Goal: Task Accomplishment & Management: Complete application form

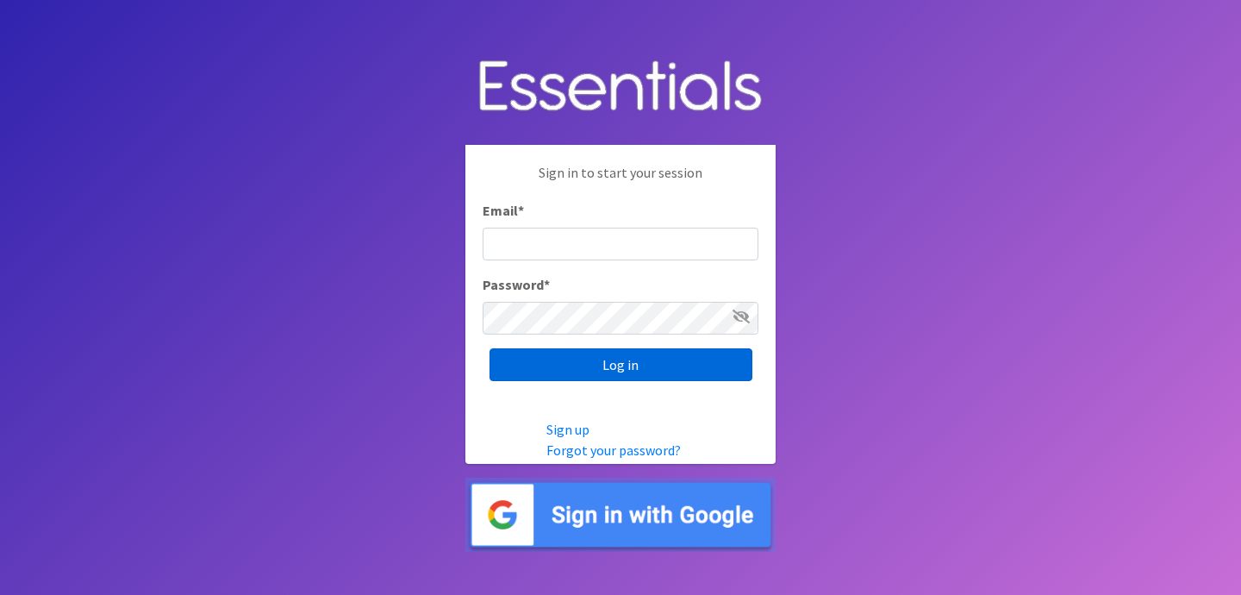
type input "jess@indianadiaperbank.org"
click at [570, 364] on input "Log in" at bounding box center [620, 364] width 263 height 33
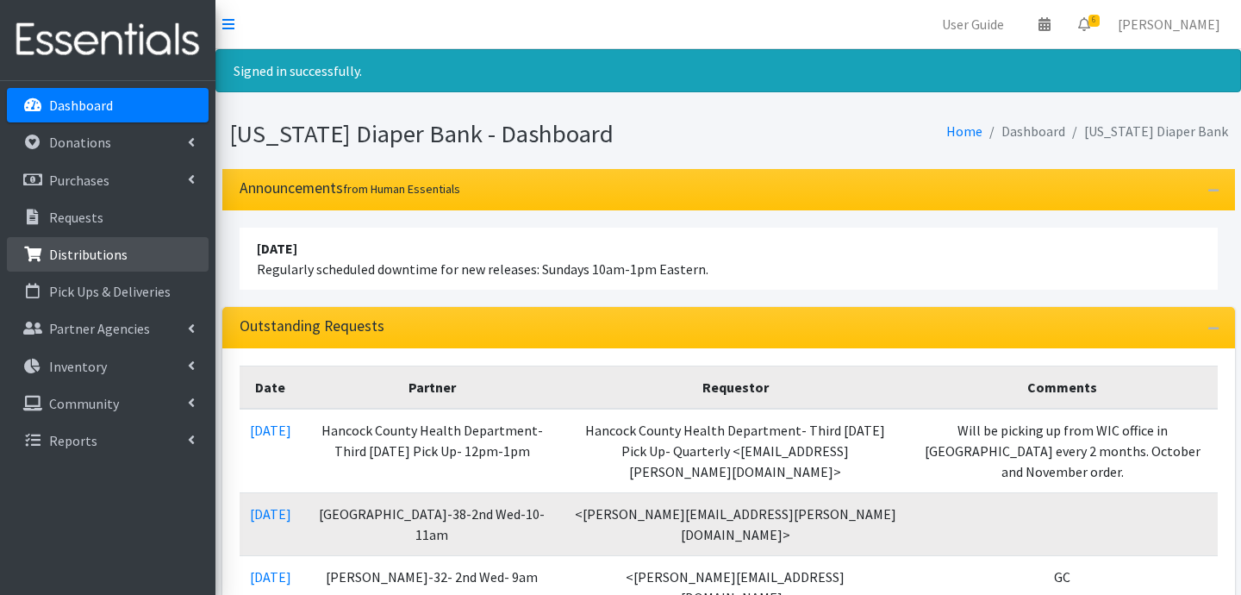
click at [109, 255] on p "Distributions" at bounding box center [88, 254] width 78 height 17
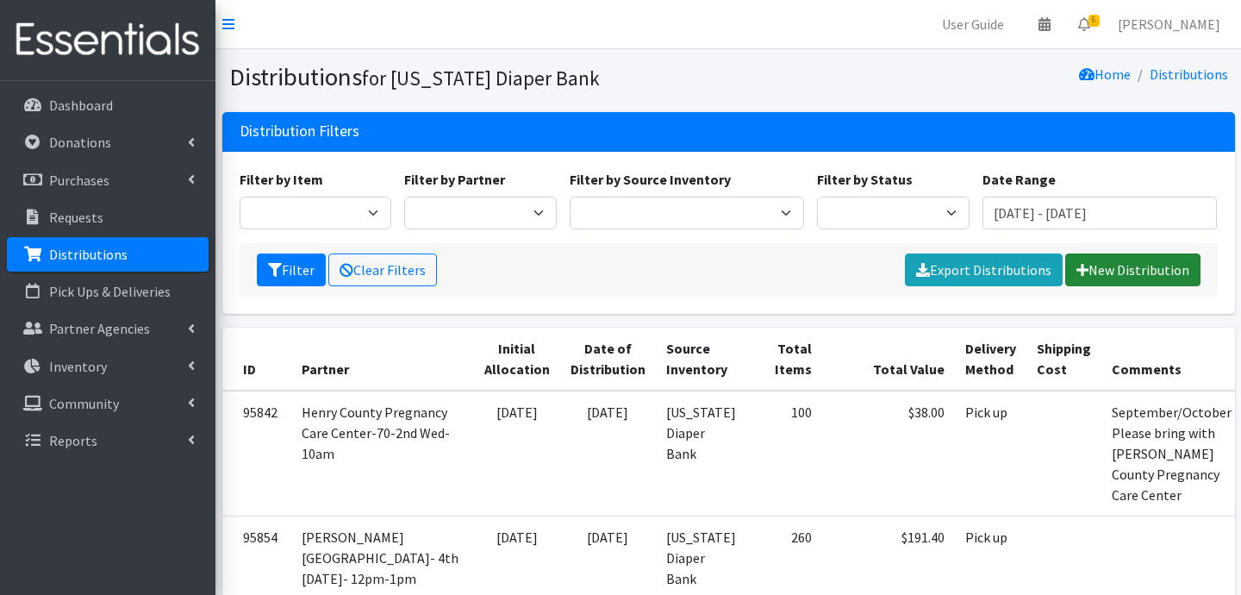
click at [1155, 279] on link "New Distribution" at bounding box center [1132, 269] width 135 height 33
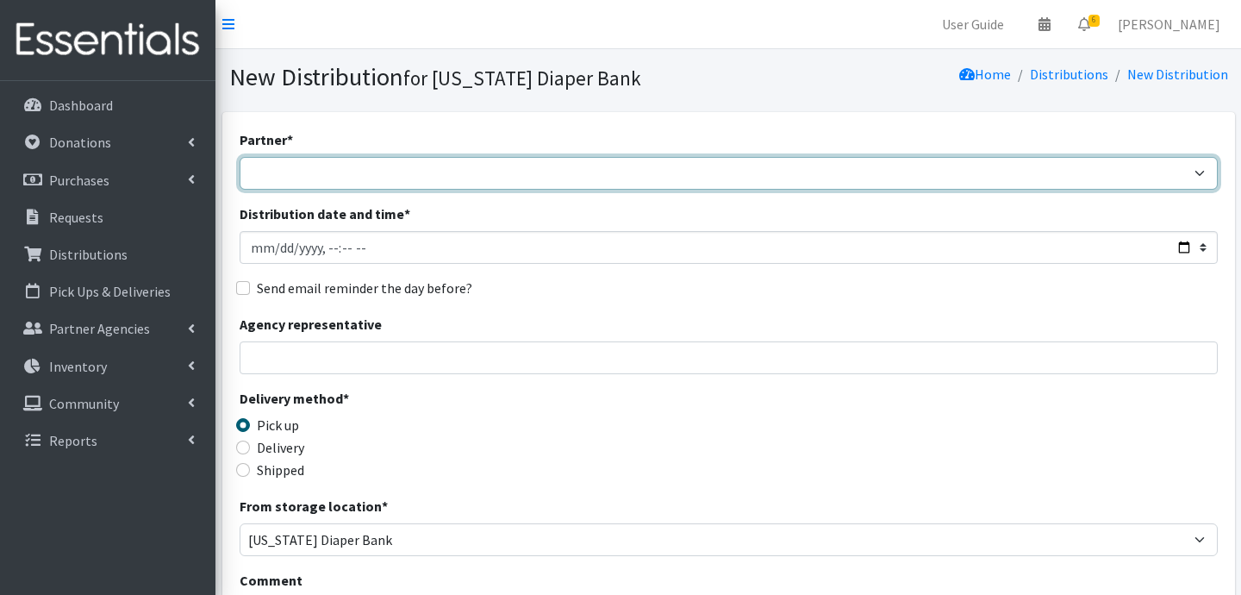
click at [454, 172] on select "ARC [PERSON_NAME] and [GEOGRAPHIC_DATA] [GEOGRAPHIC_DATA] Babies Basic Needs No…" at bounding box center [729, 173] width 978 height 33
select select "5004"
click at [240, 157] on select "ARC [PERSON_NAME] and [GEOGRAPHIC_DATA] [GEOGRAPHIC_DATA] Babies Basic Needs No…" at bounding box center [729, 173] width 978 height 33
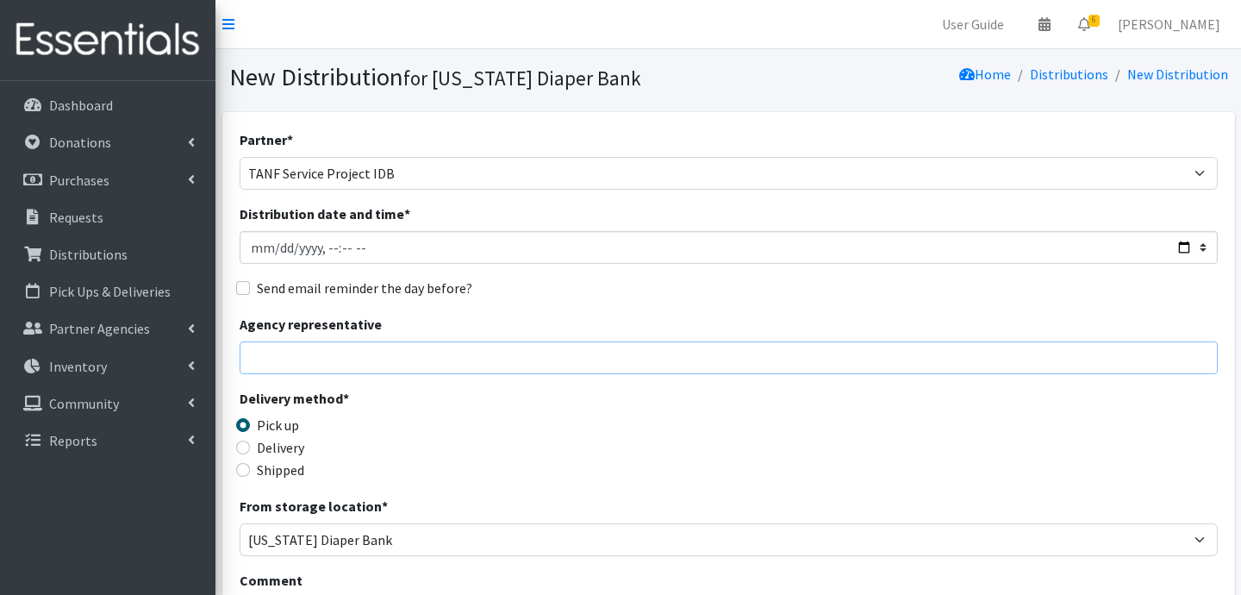
click at [281, 350] on input "Agency representative" at bounding box center [729, 357] width 978 height 33
type input "[PERSON_NAME]"
click at [243, 449] on input "Delivery" at bounding box center [243, 447] width 14 height 14
radio input "true"
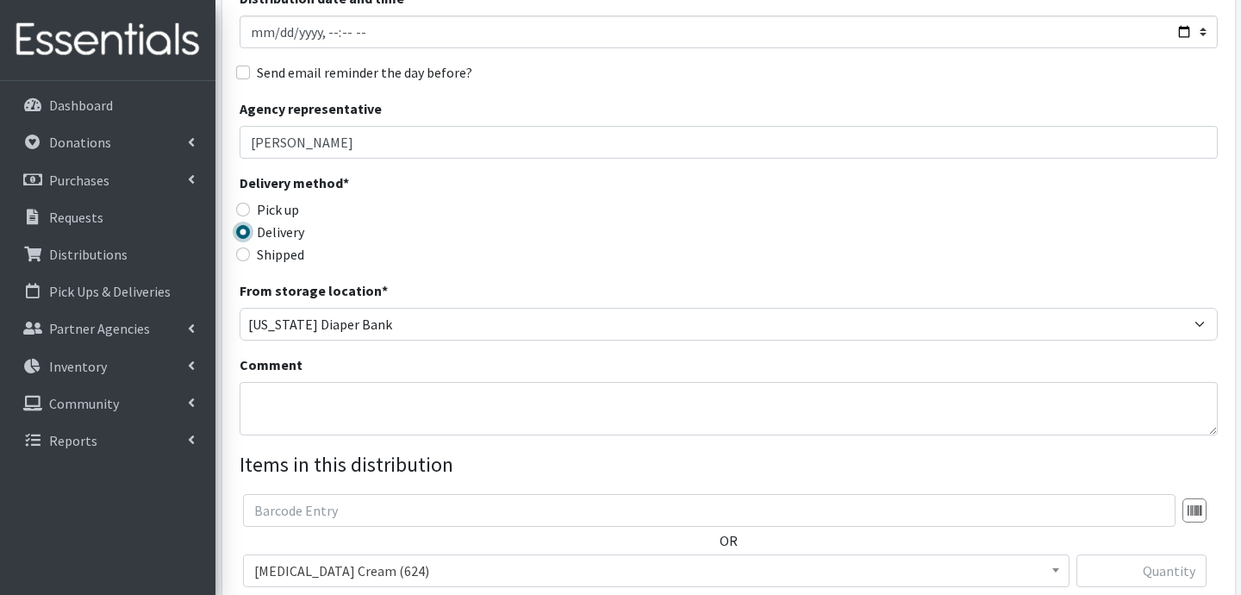
scroll to position [224, 0]
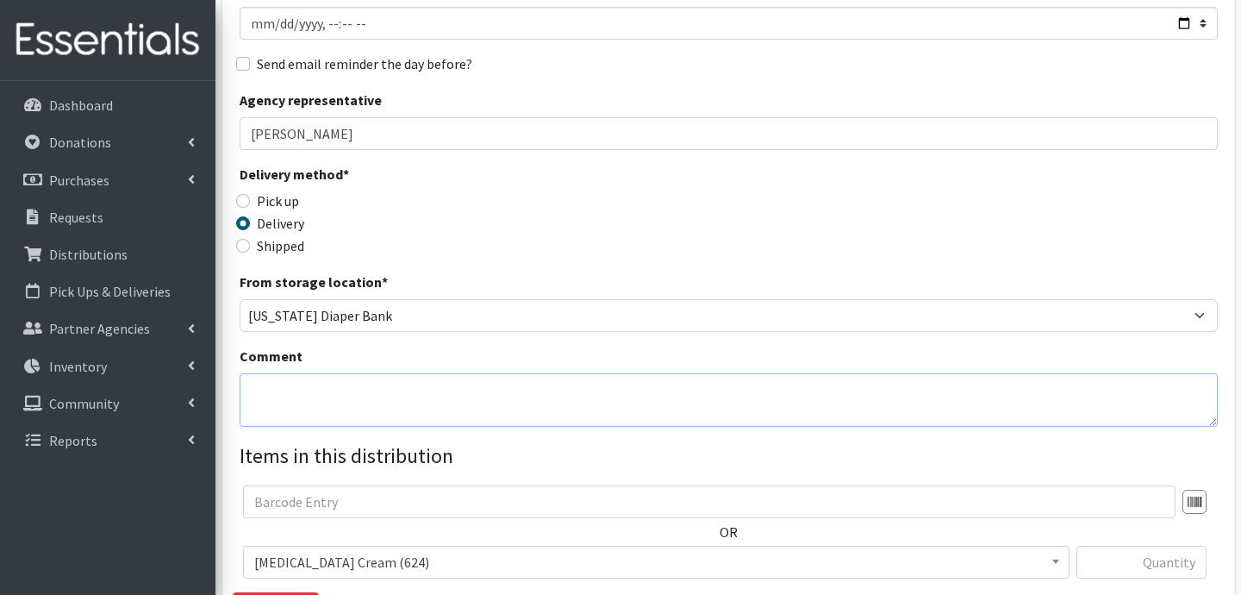
click at [499, 405] on textarea "Comment" at bounding box center [729, 399] width 978 height 53
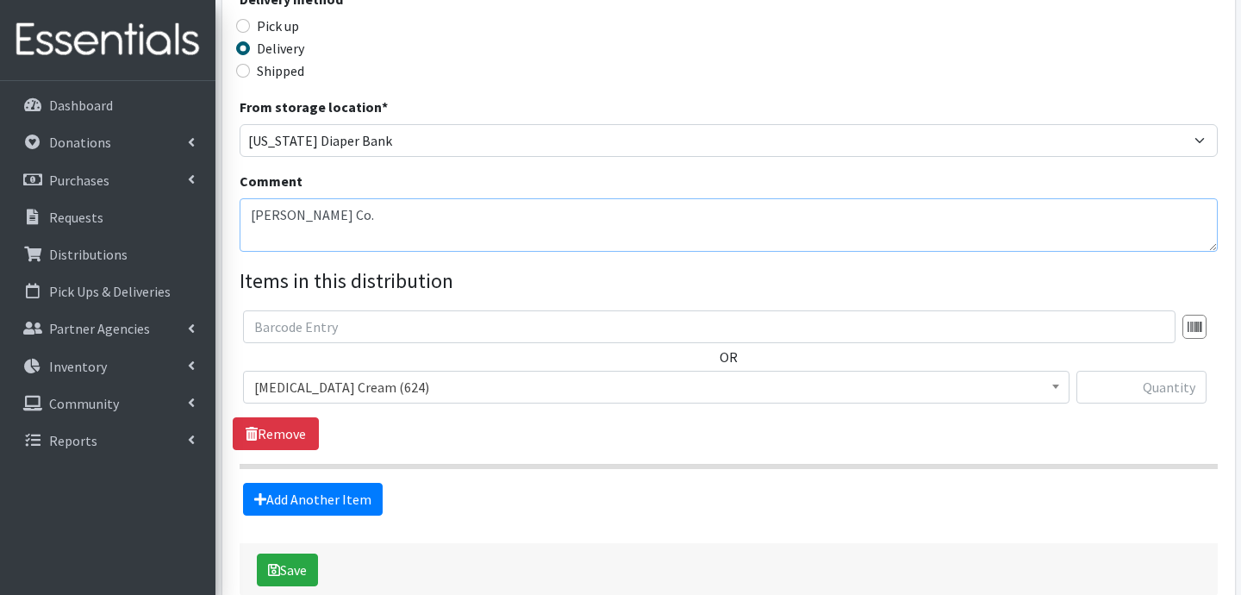
scroll to position [414, 0]
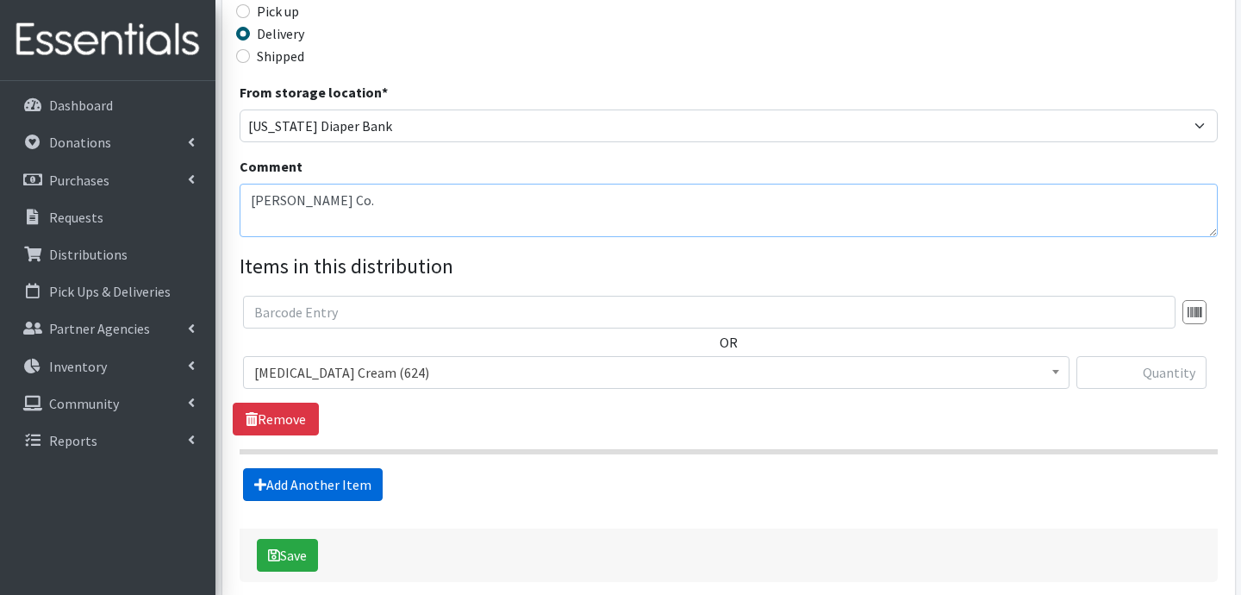
type textarea "[PERSON_NAME] Co."
click at [304, 496] on link "Add Another Item" at bounding box center [313, 484] width 140 height 33
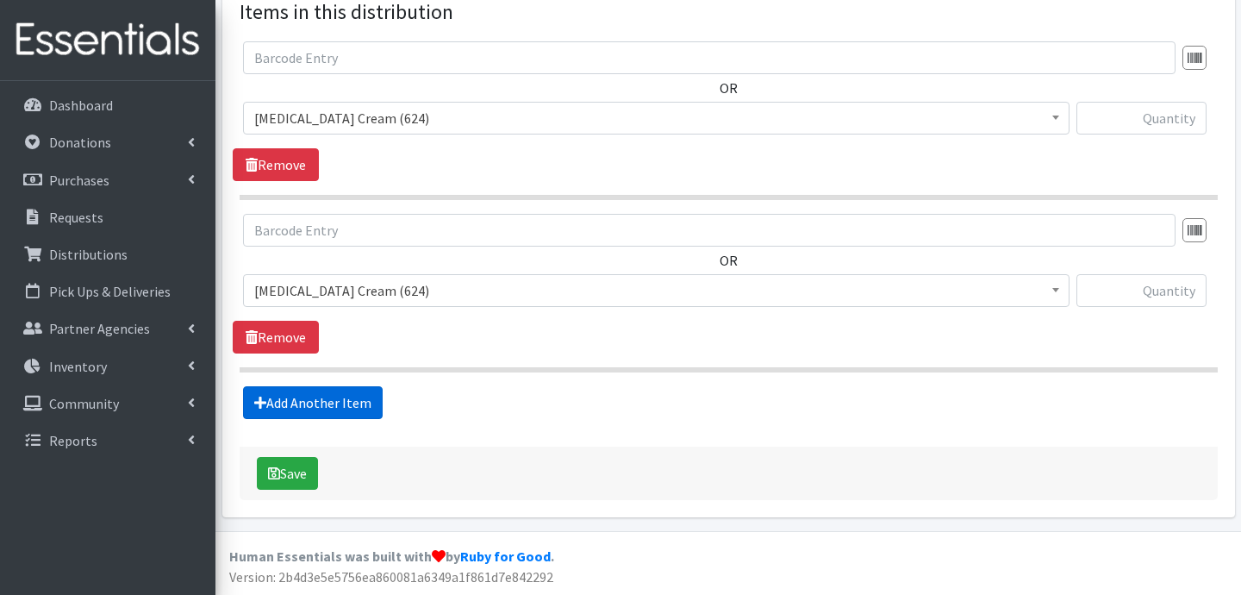
click at [301, 389] on link "Add Another Item" at bounding box center [313, 402] width 140 height 33
click at [313, 391] on link "Add Another Item" at bounding box center [313, 402] width 140 height 33
click at [323, 402] on link "Add Another Item" at bounding box center [313, 402] width 140 height 33
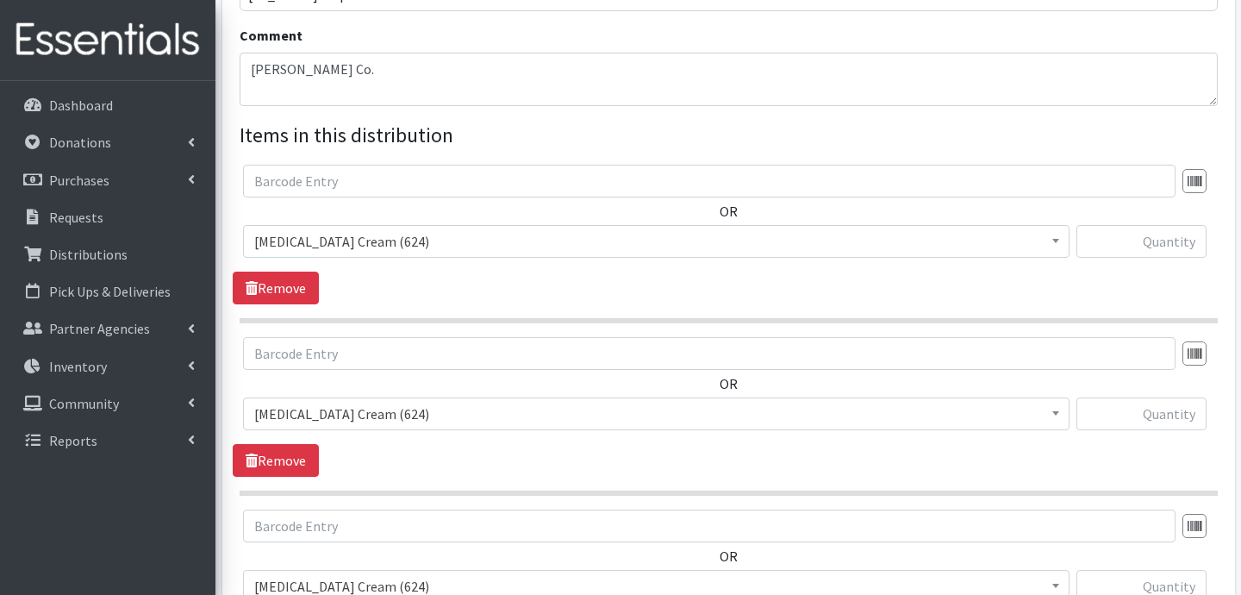
scroll to position [538, 0]
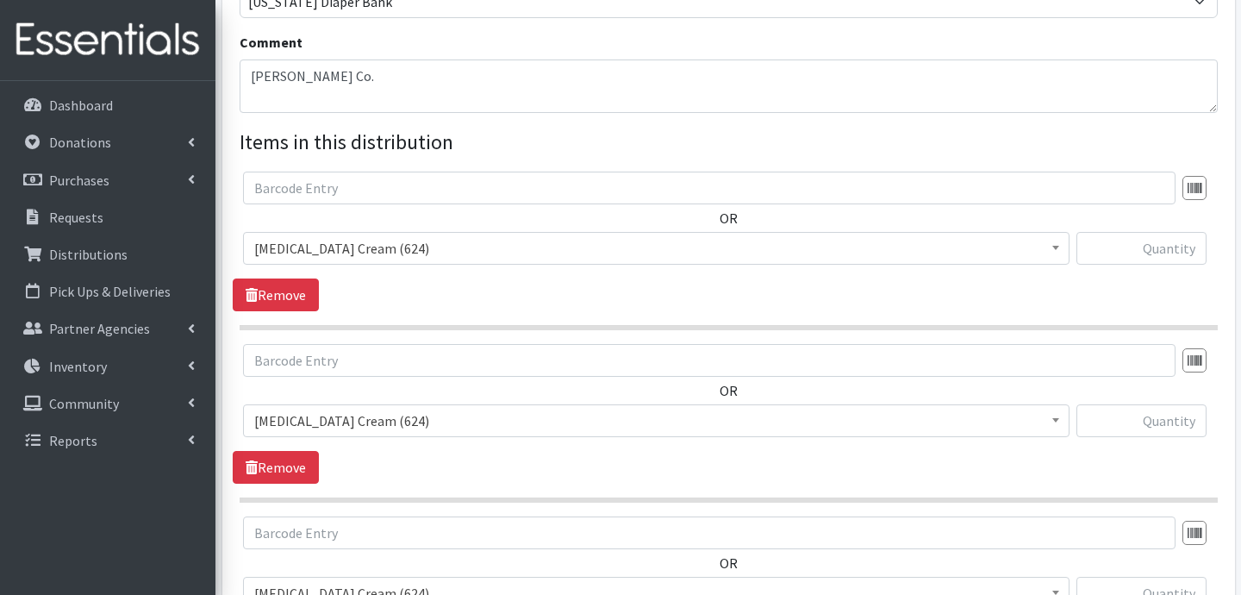
click at [388, 247] on span "Diaper Rash Cream (624)" at bounding box center [656, 248] width 804 height 24
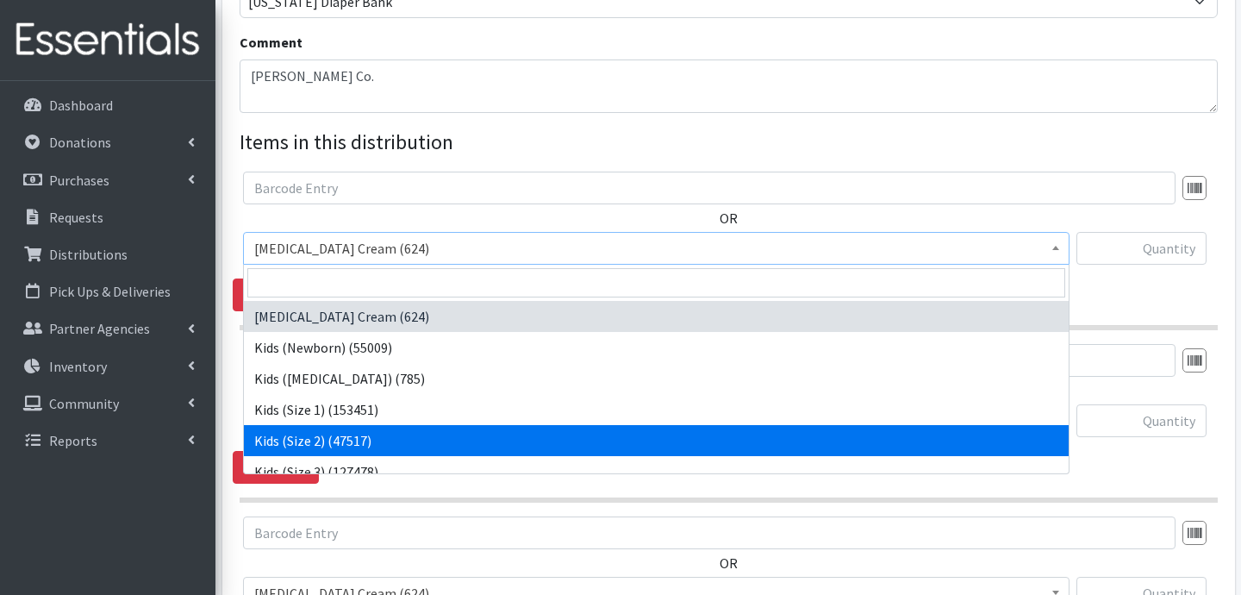
select select "3420"
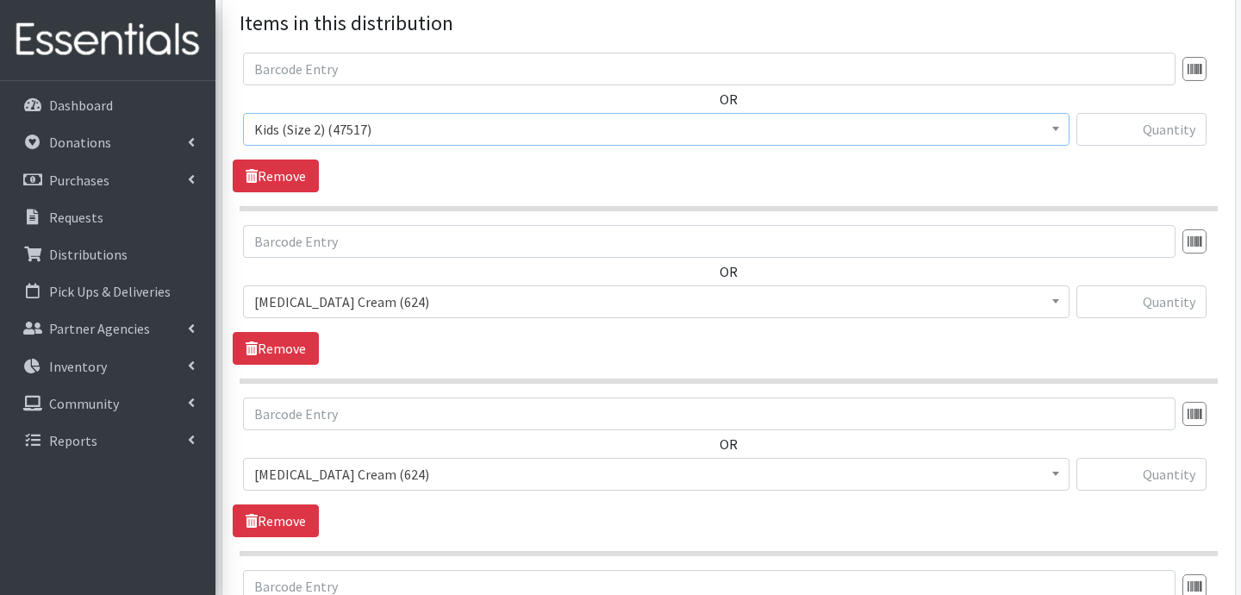
scroll to position [657, 0]
click at [387, 293] on span "Diaper Rash Cream (624)" at bounding box center [656, 301] width 804 height 24
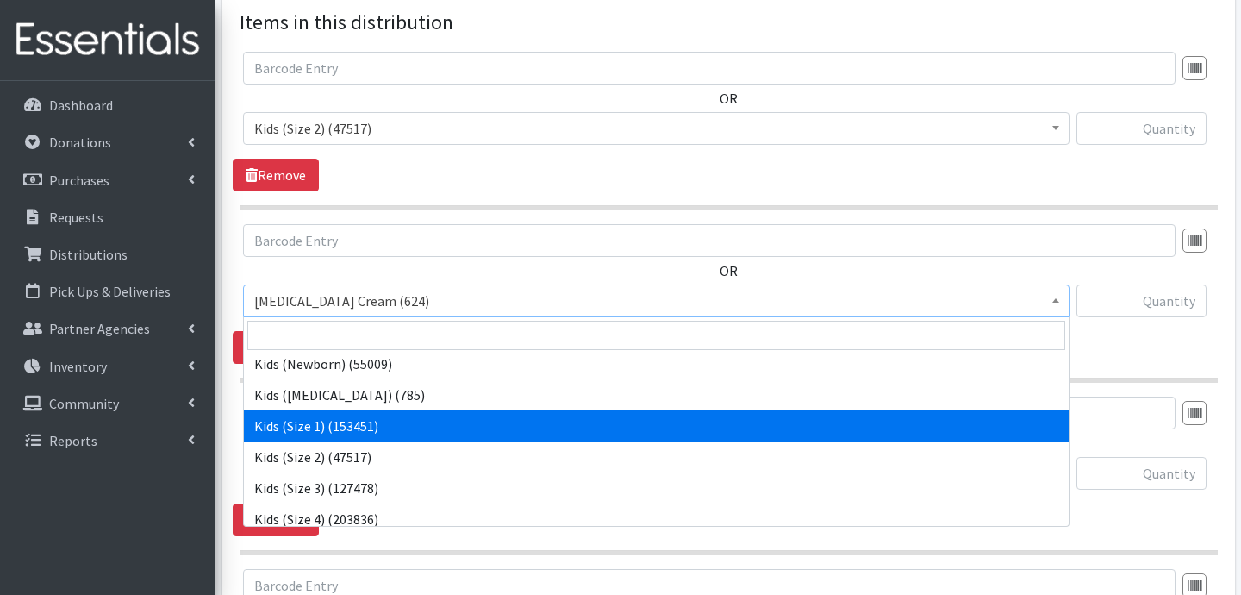
scroll to position [38, 0]
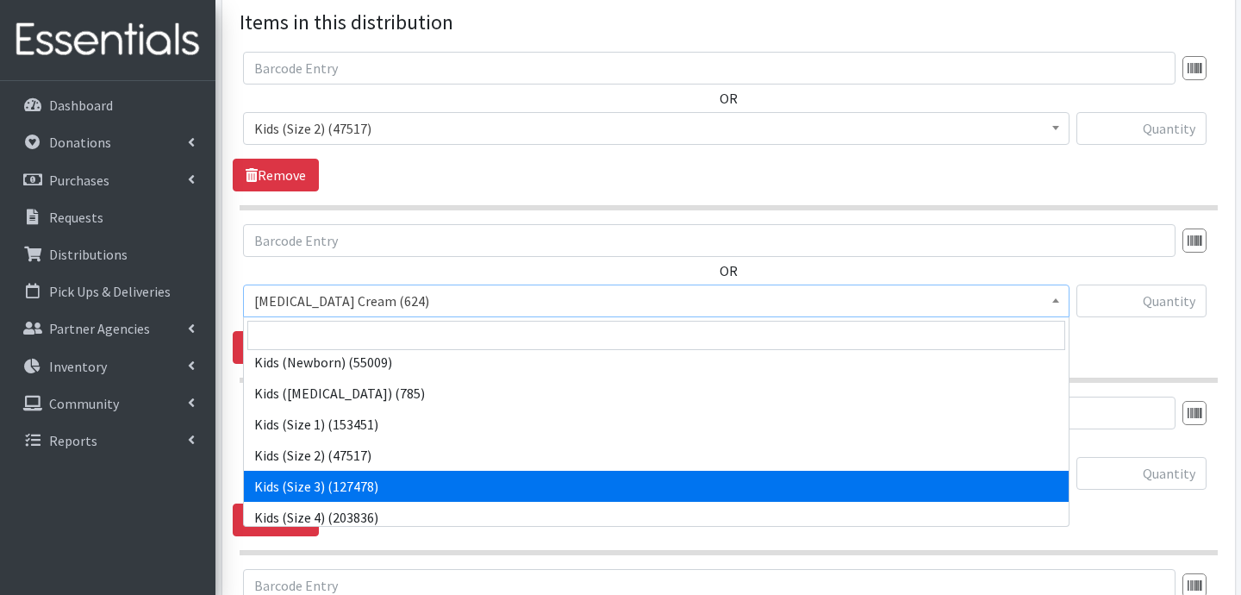
select select "3393"
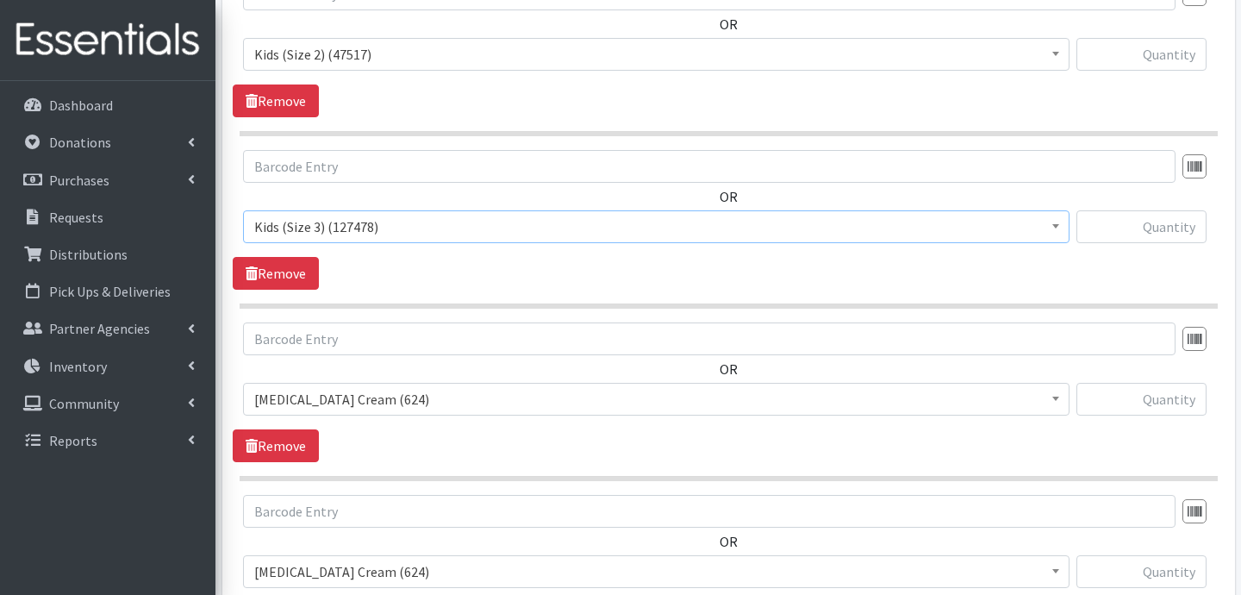
scroll to position [746, 0]
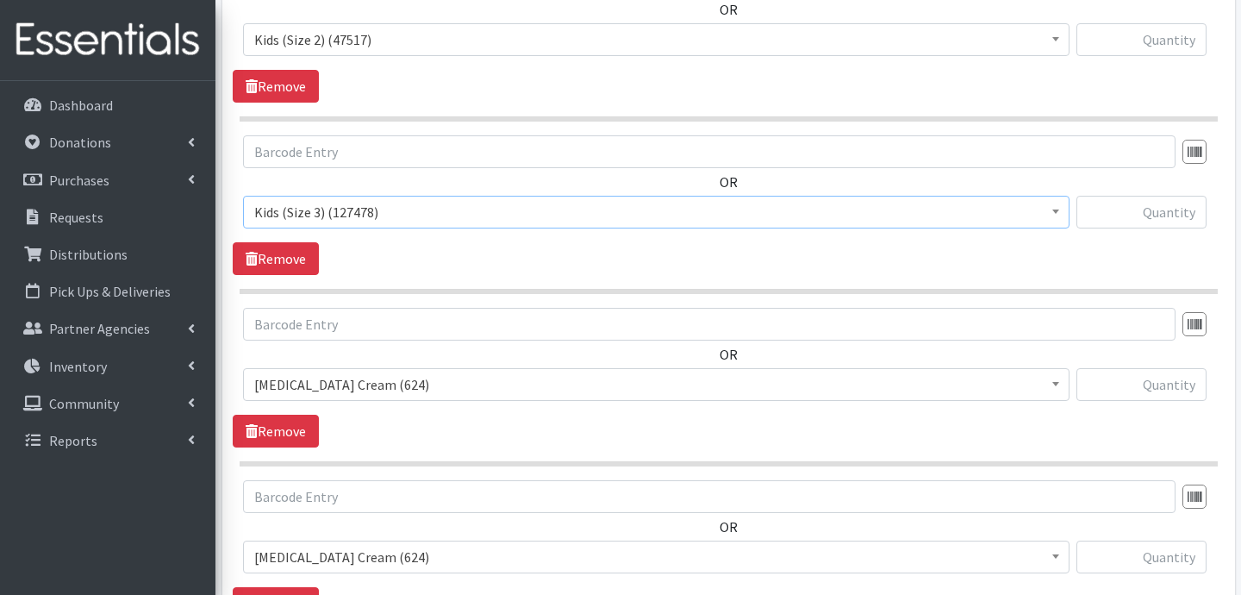
click at [443, 388] on span "Diaper Rash Cream (624)" at bounding box center [656, 384] width 804 height 24
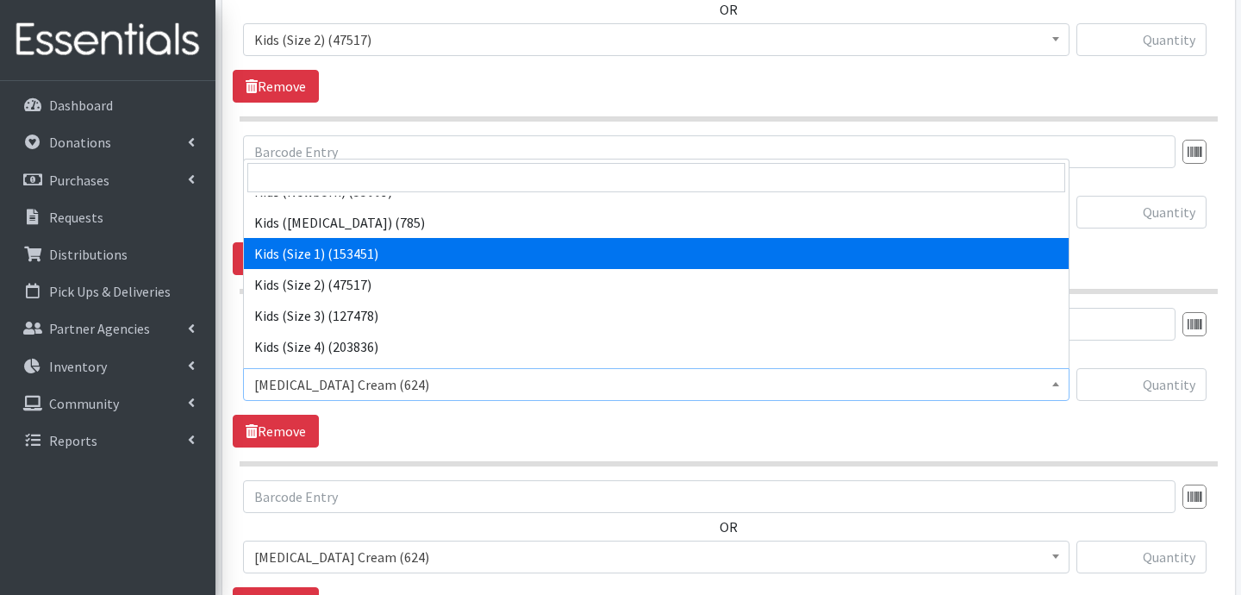
scroll to position [67, 0]
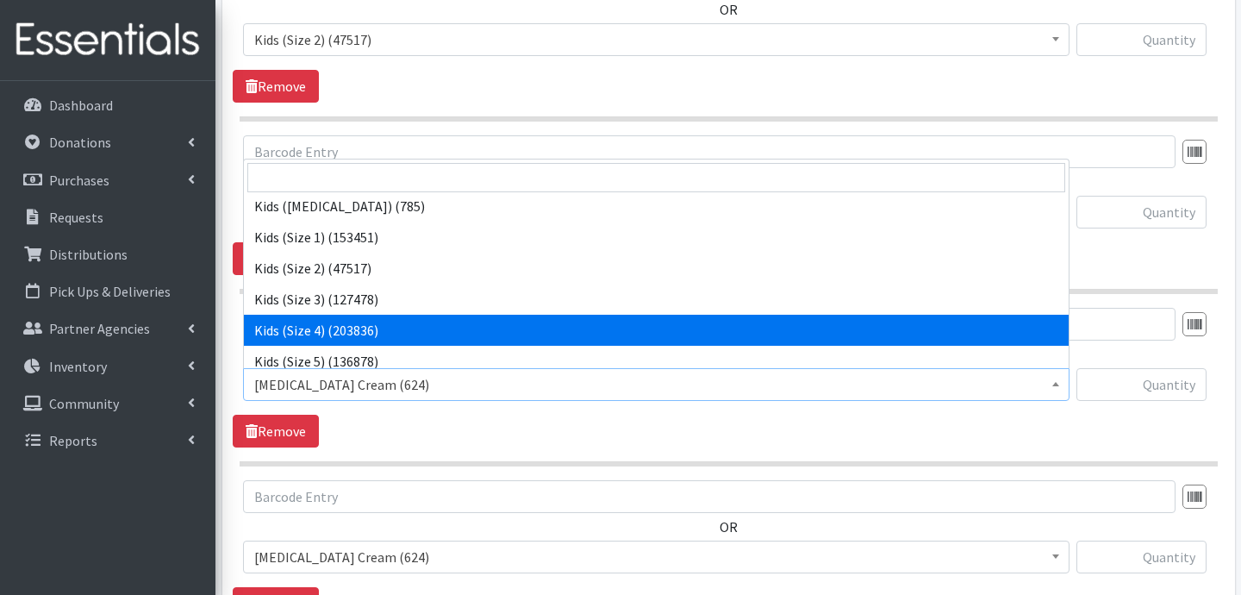
select select "3394"
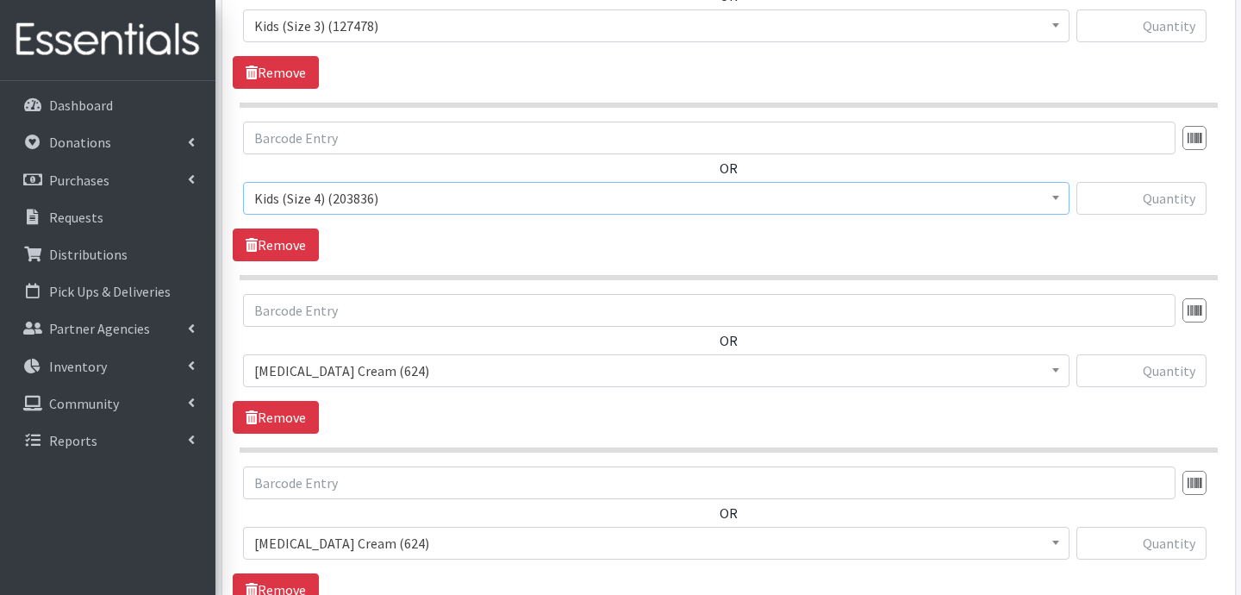
scroll to position [938, 0]
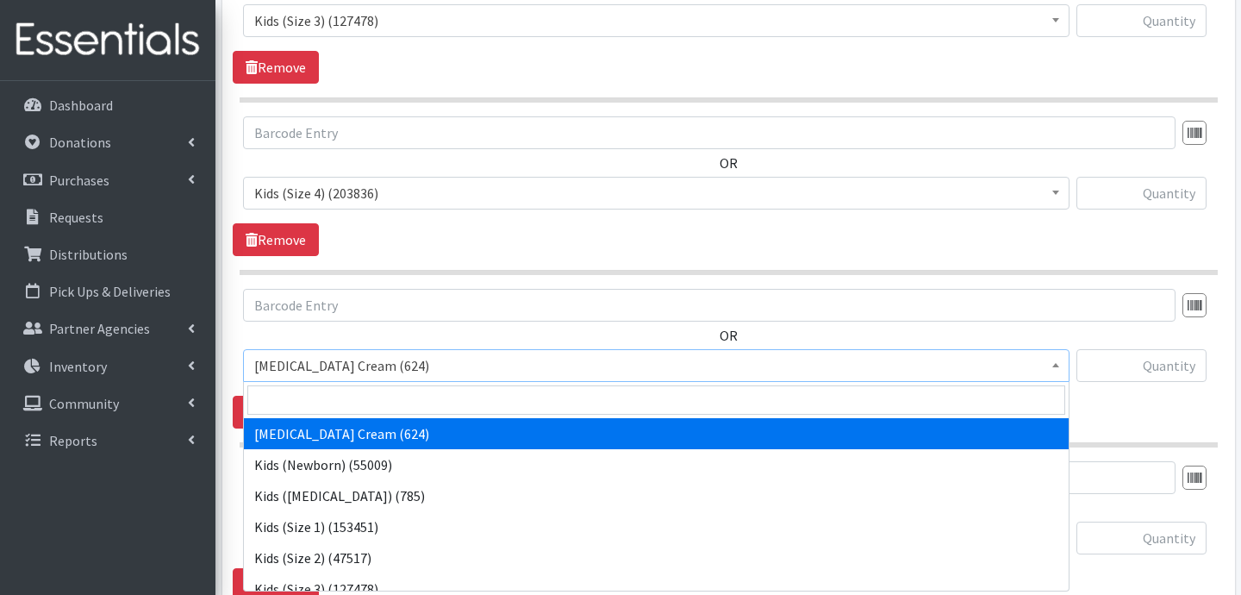
click at [400, 366] on span "Diaper Rash Cream (624)" at bounding box center [656, 365] width 804 height 24
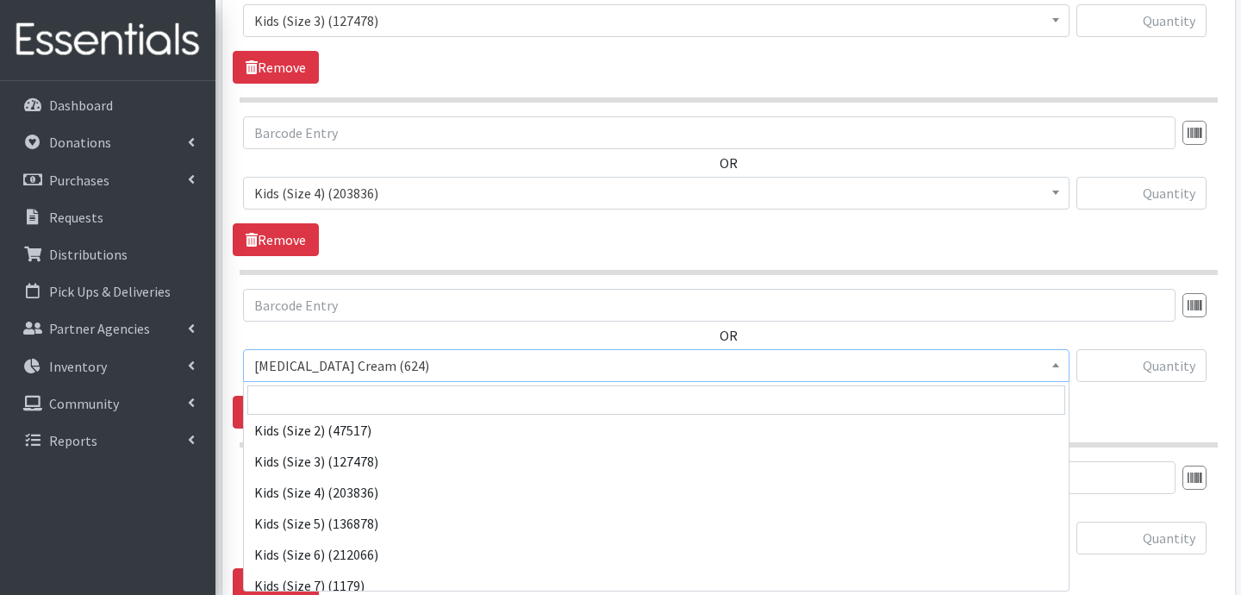
scroll to position [131, 0]
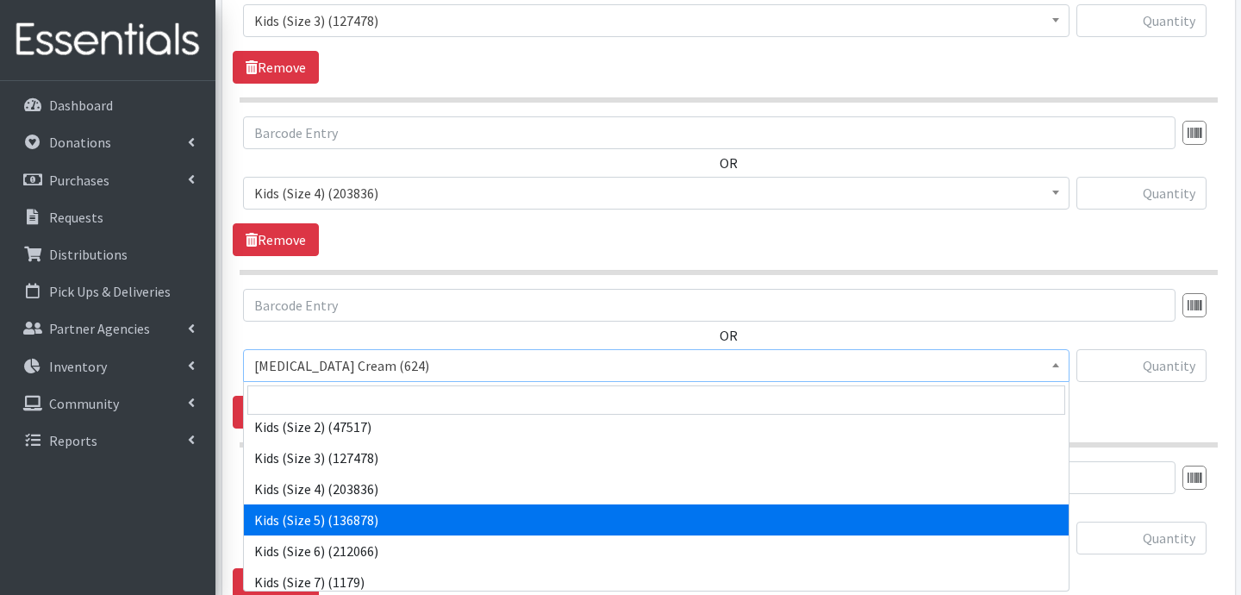
select select "3407"
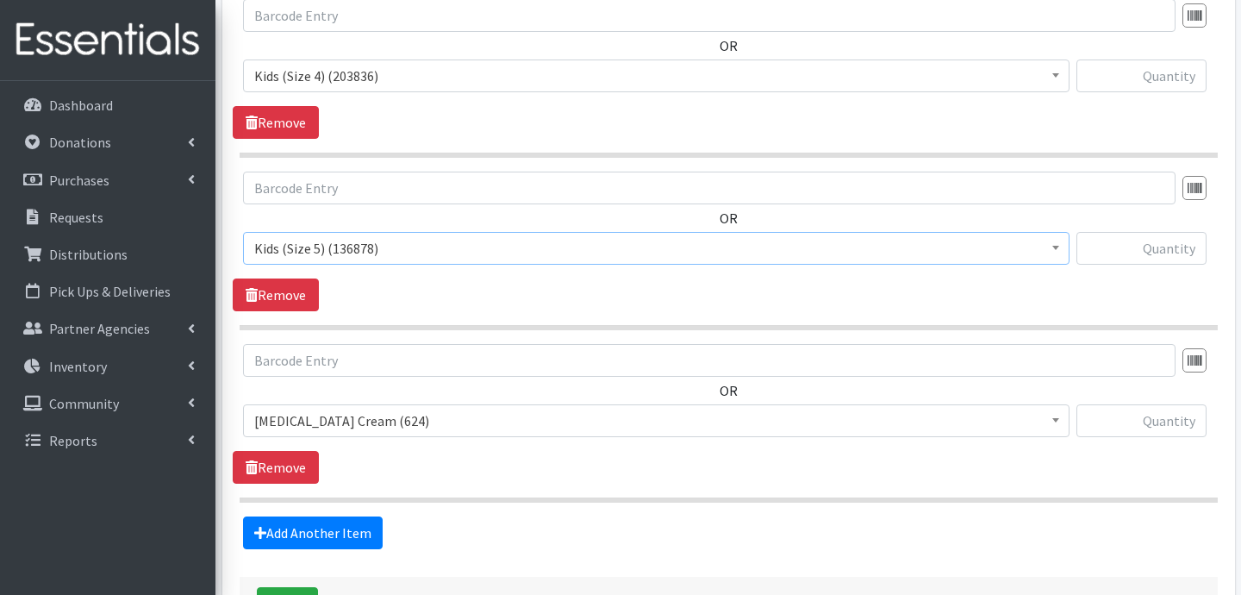
scroll to position [1056, 0]
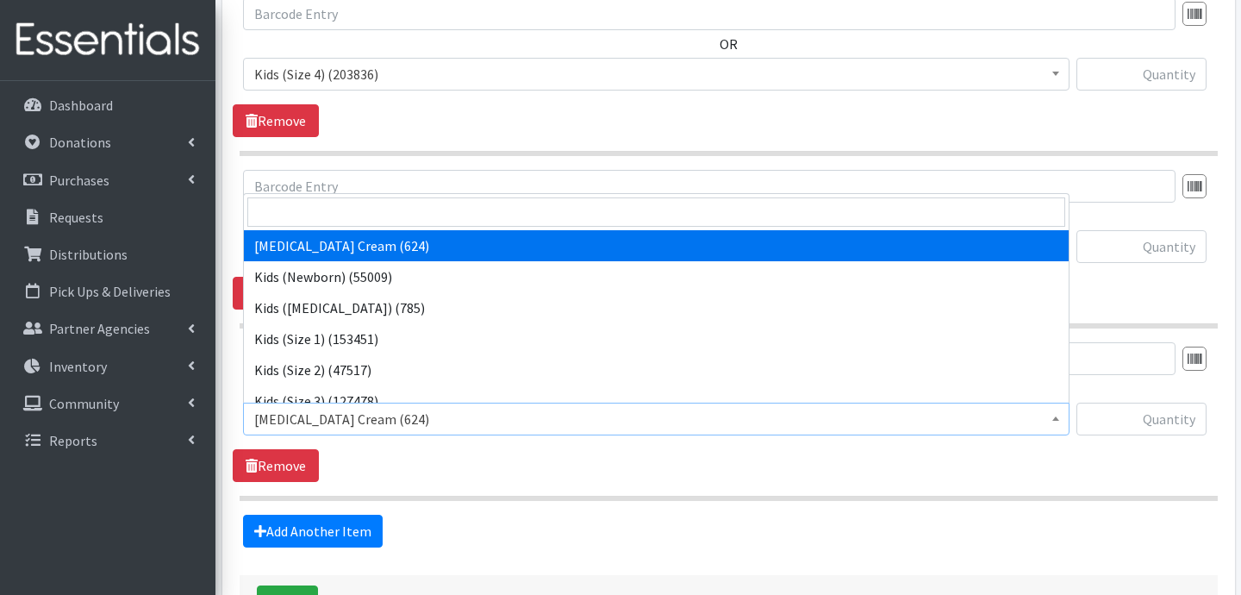
click at [432, 414] on span "Diaper Rash Cream (624)" at bounding box center [656, 419] width 804 height 24
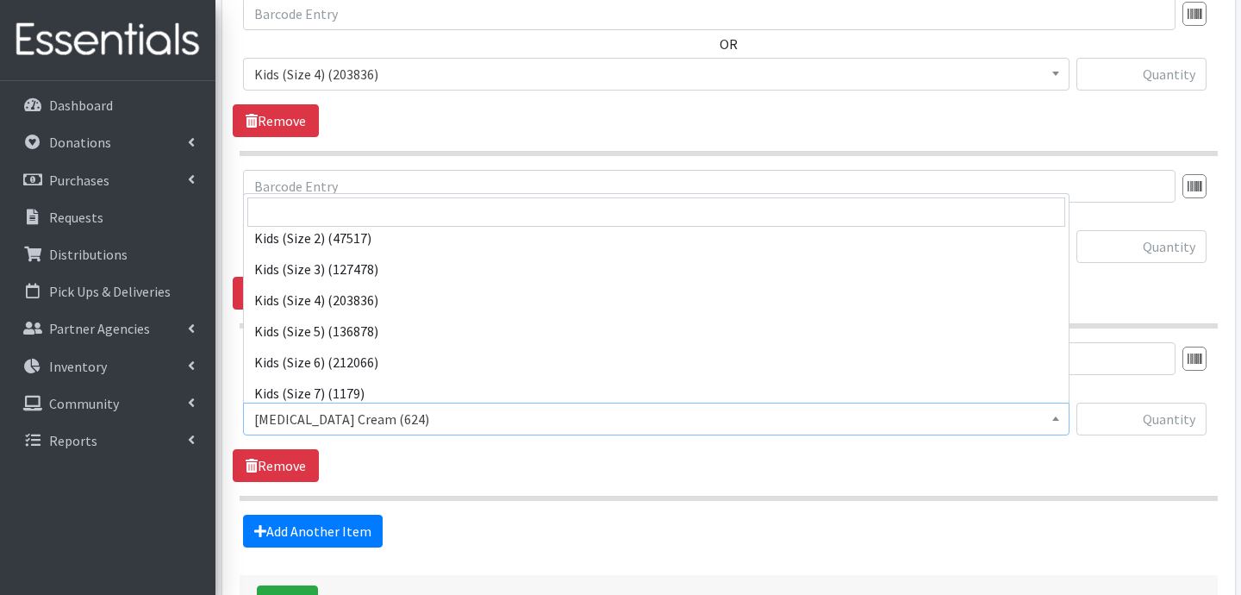
scroll to position [133, 0]
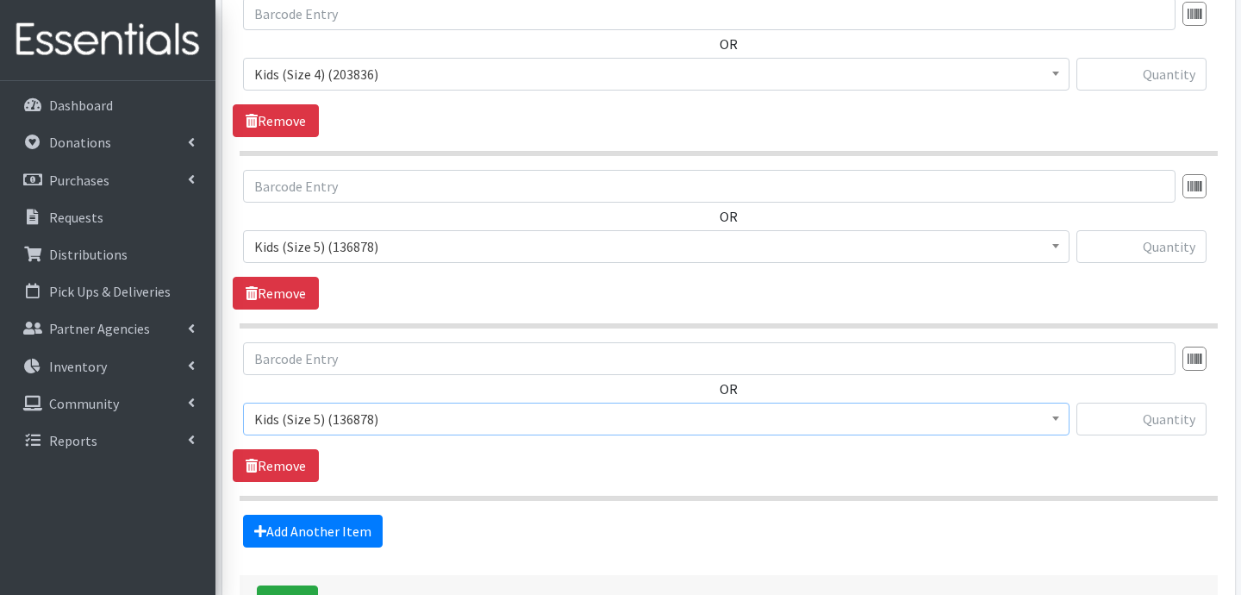
click at [377, 424] on span "Kids (Size 5) (136878)" at bounding box center [656, 419] width 804 height 24
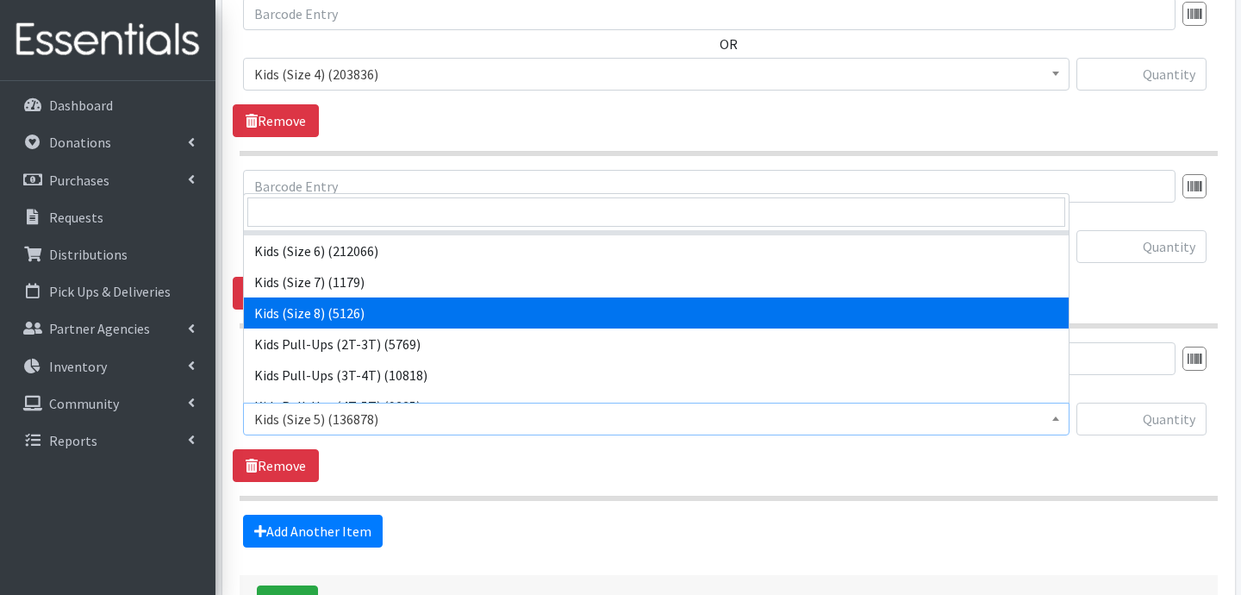
scroll to position [206, 0]
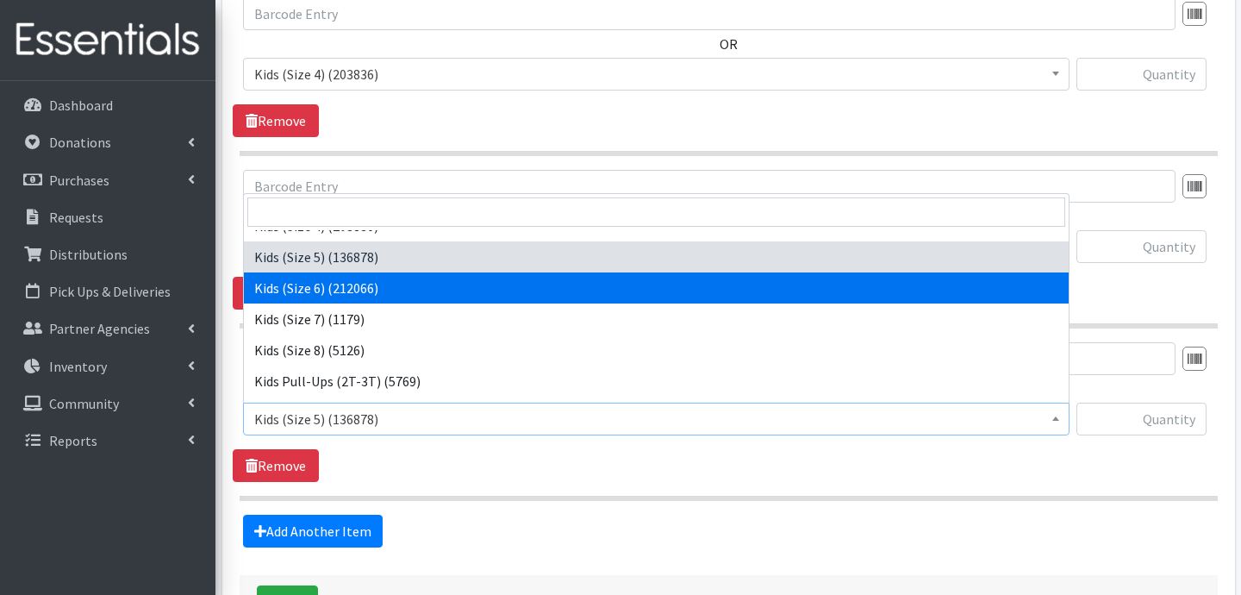
select select "3419"
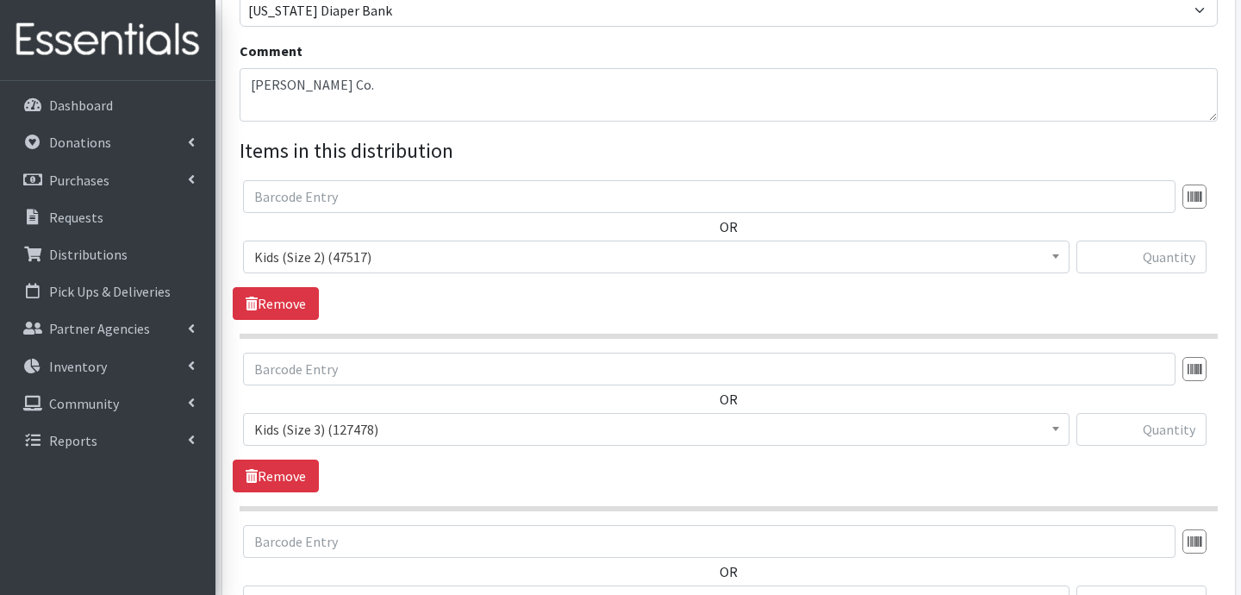
scroll to position [521, 0]
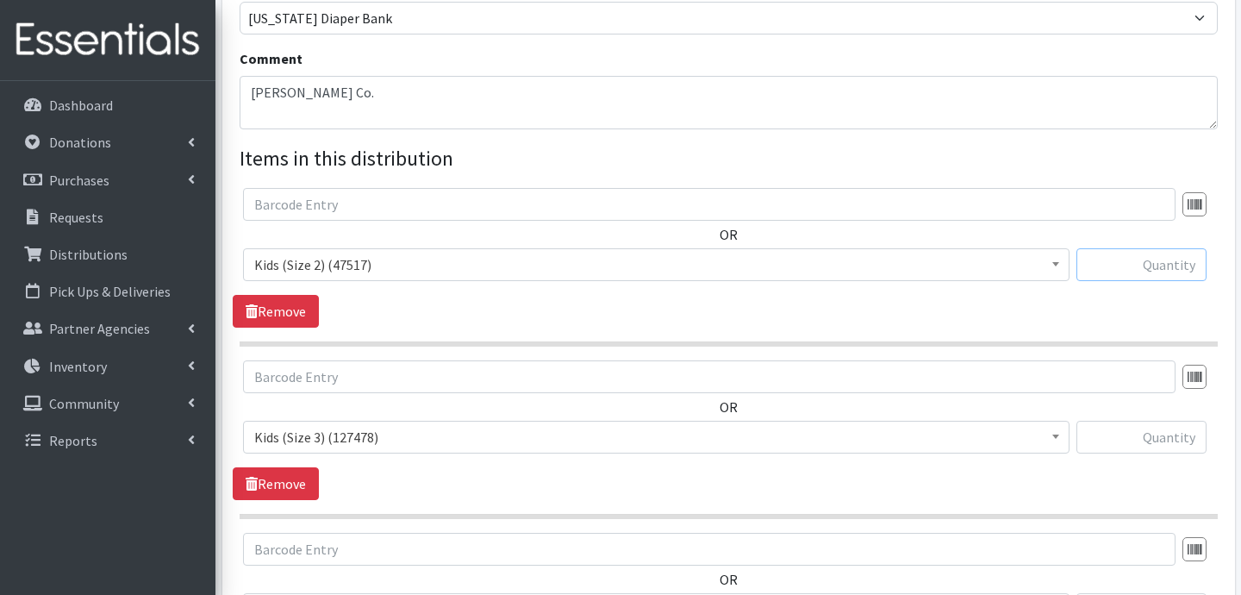
click at [1147, 273] on input "text" at bounding box center [1141, 264] width 130 height 33
type input "400"
click at [1127, 439] on input "text" at bounding box center [1141, 437] width 130 height 33
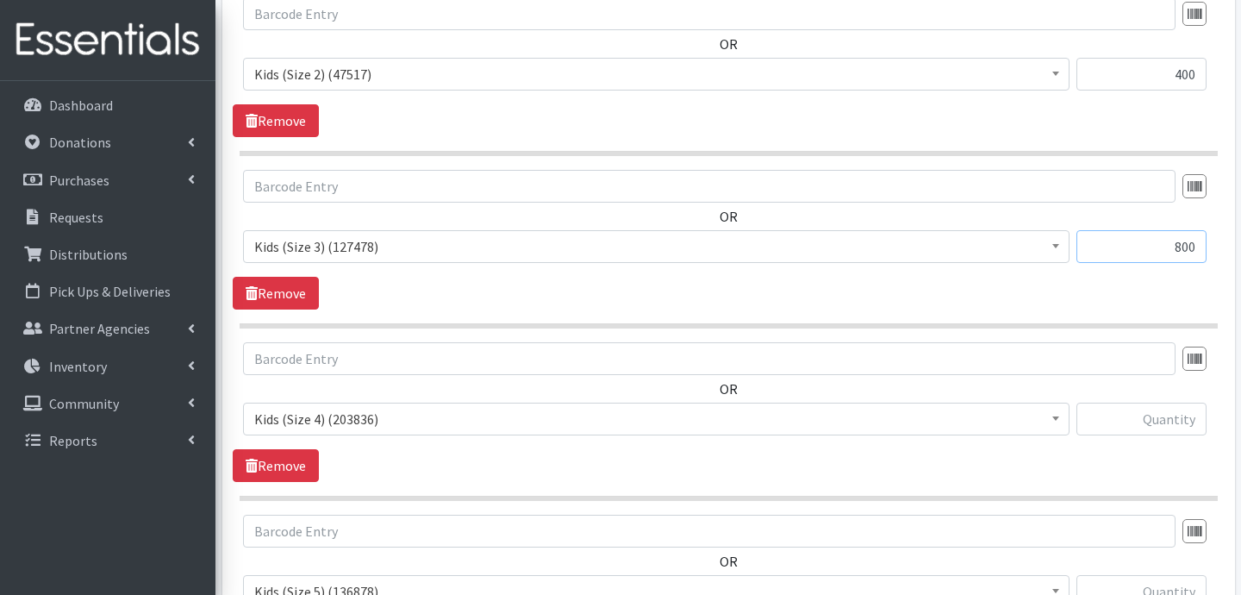
scroll to position [716, 0]
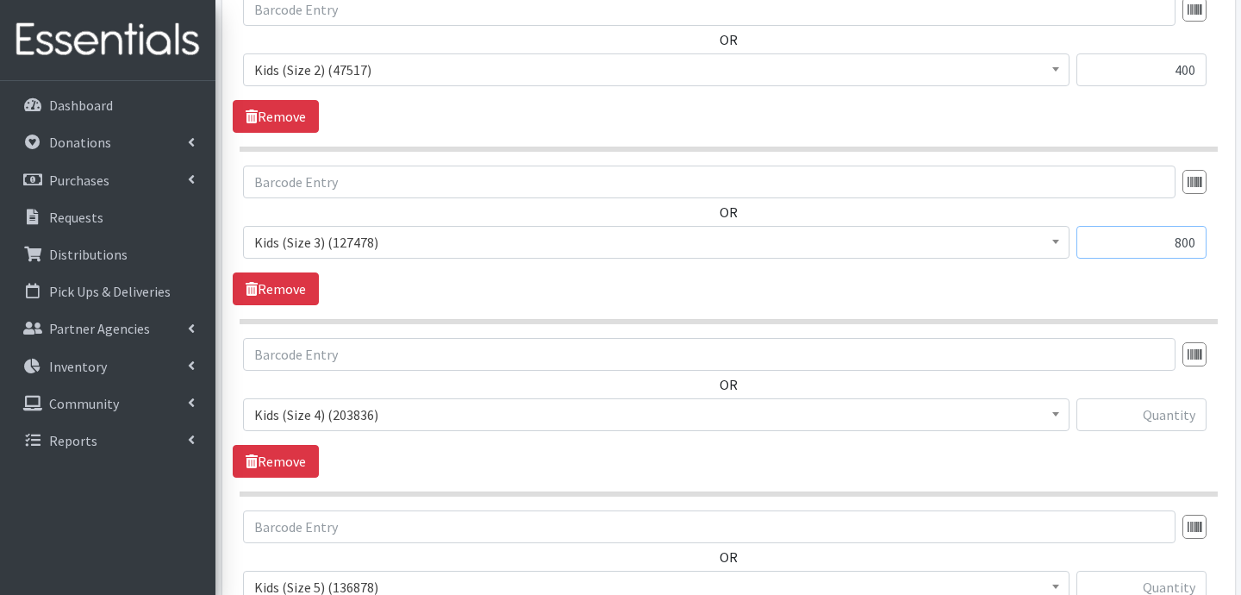
type input "800"
click at [1157, 414] on input "text" at bounding box center [1141, 414] width 130 height 33
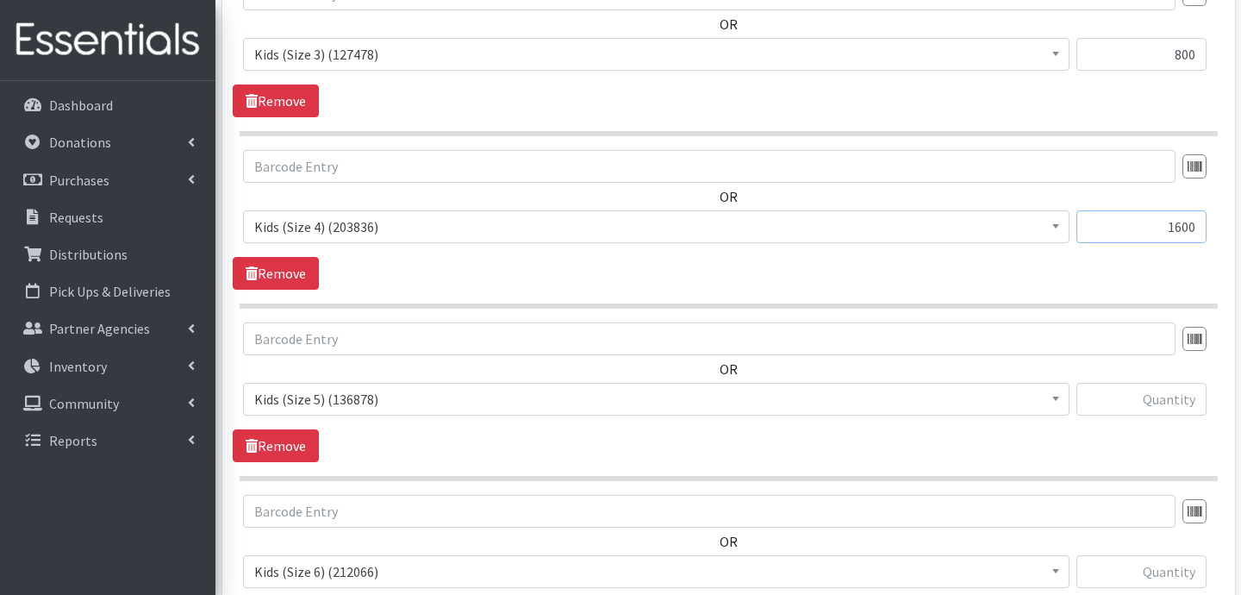
scroll to position [939, 0]
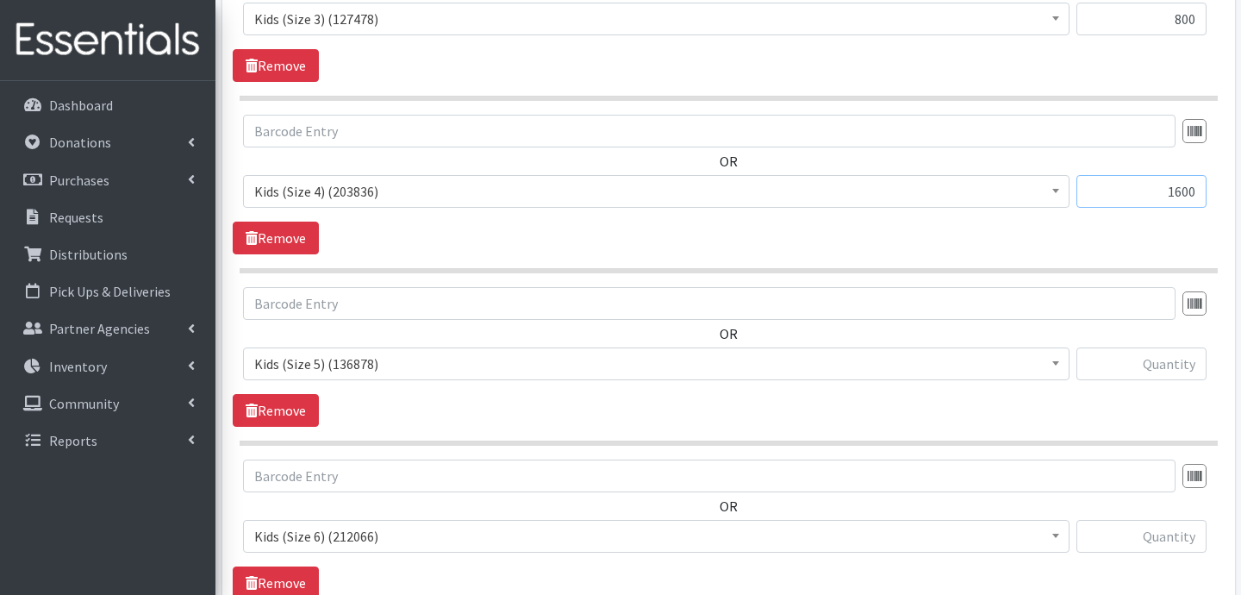
type input "1600"
click at [1161, 368] on input "text" at bounding box center [1141, 363] width 130 height 33
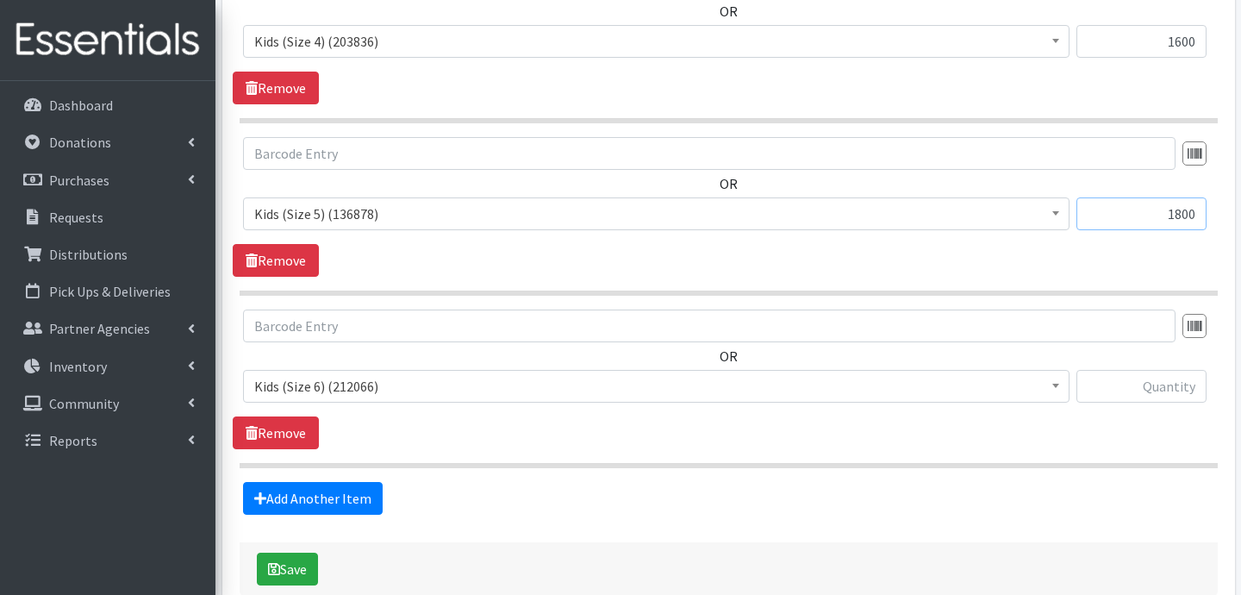
type input "1800"
click at [1167, 377] on input "text" at bounding box center [1141, 386] width 130 height 33
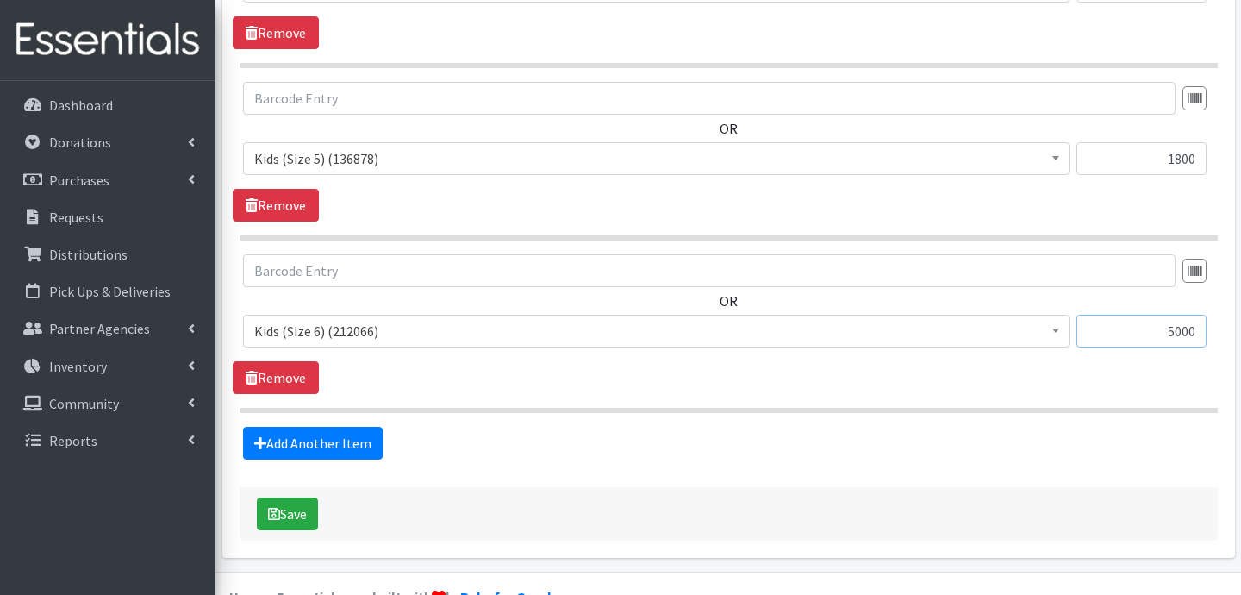
scroll to position [1185, 0]
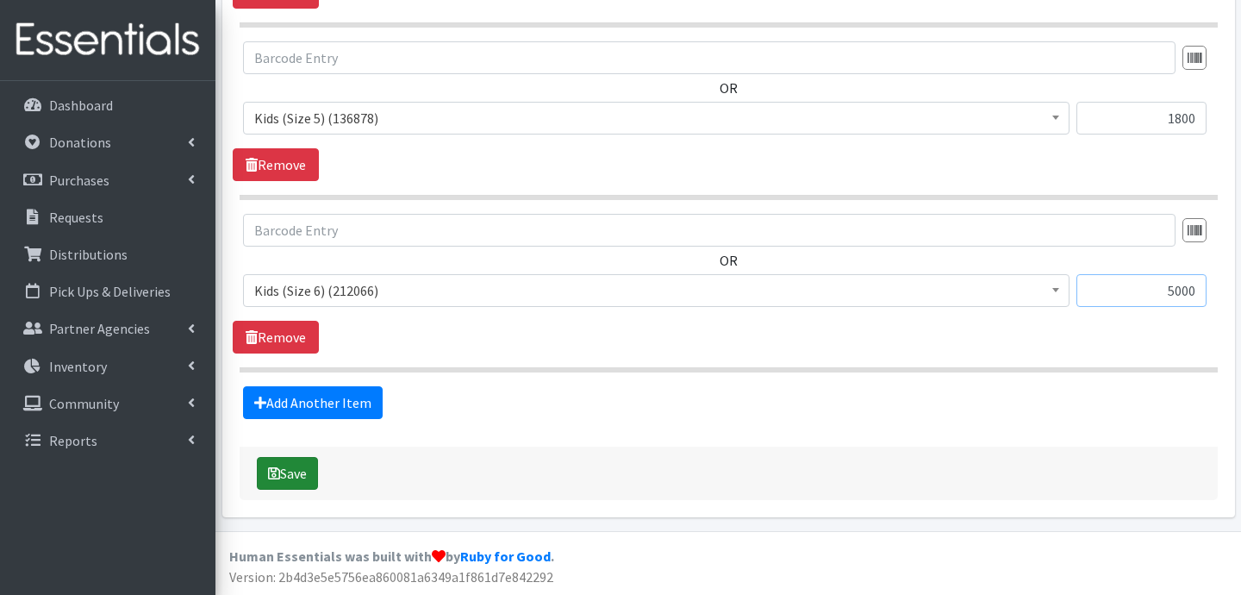
type input "5000"
click at [283, 480] on button "Save" at bounding box center [287, 473] width 61 height 33
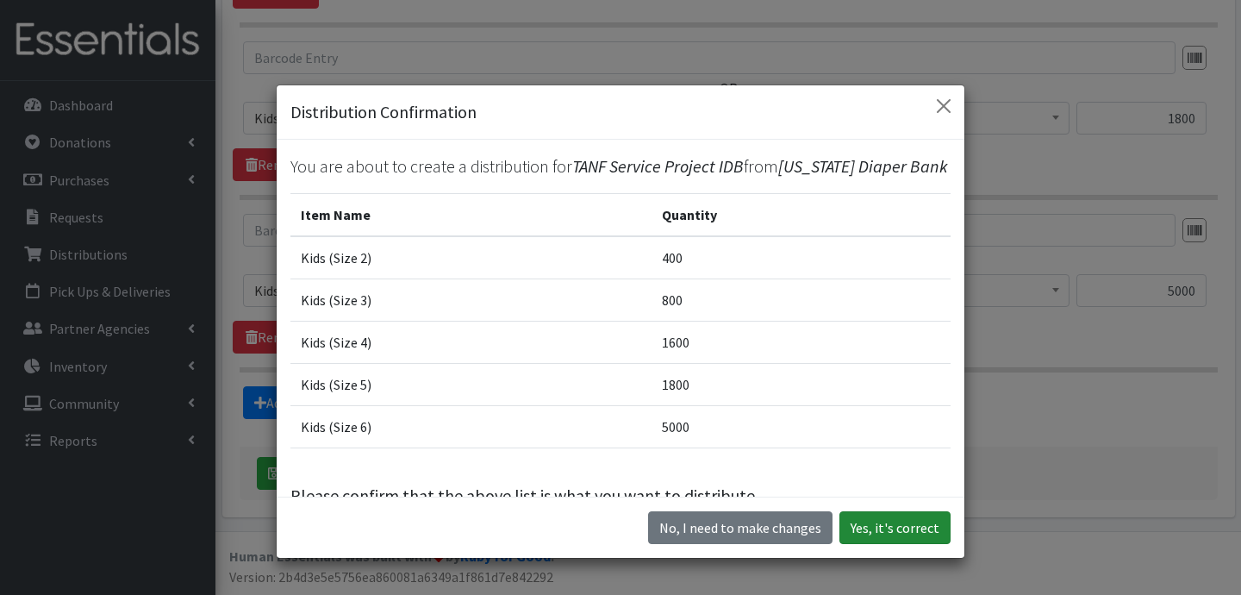
click at [882, 535] on button "Yes, it's correct" at bounding box center [894, 527] width 111 height 33
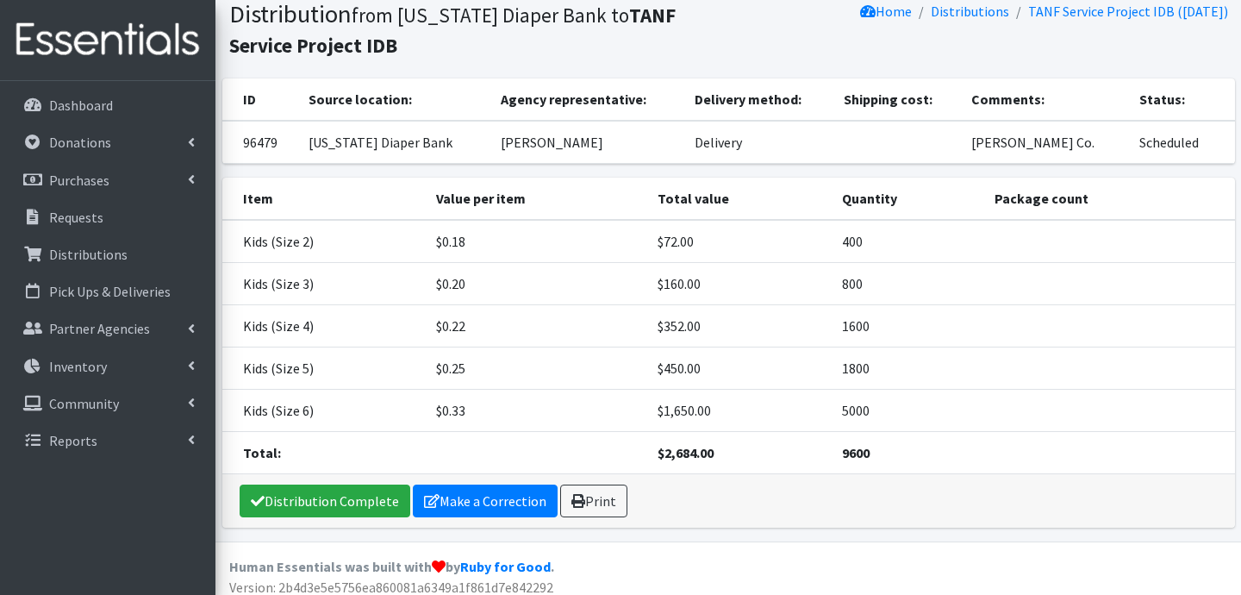
scroll to position [131, 0]
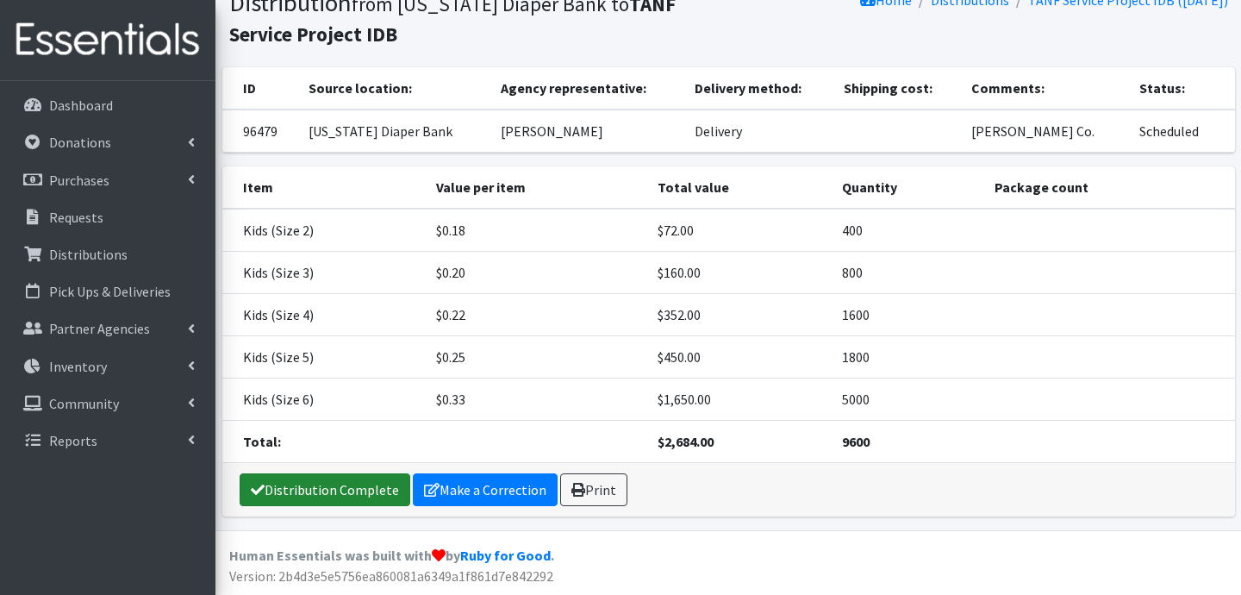
click at [265, 487] on link "Distribution Complete" at bounding box center [325, 489] width 171 height 33
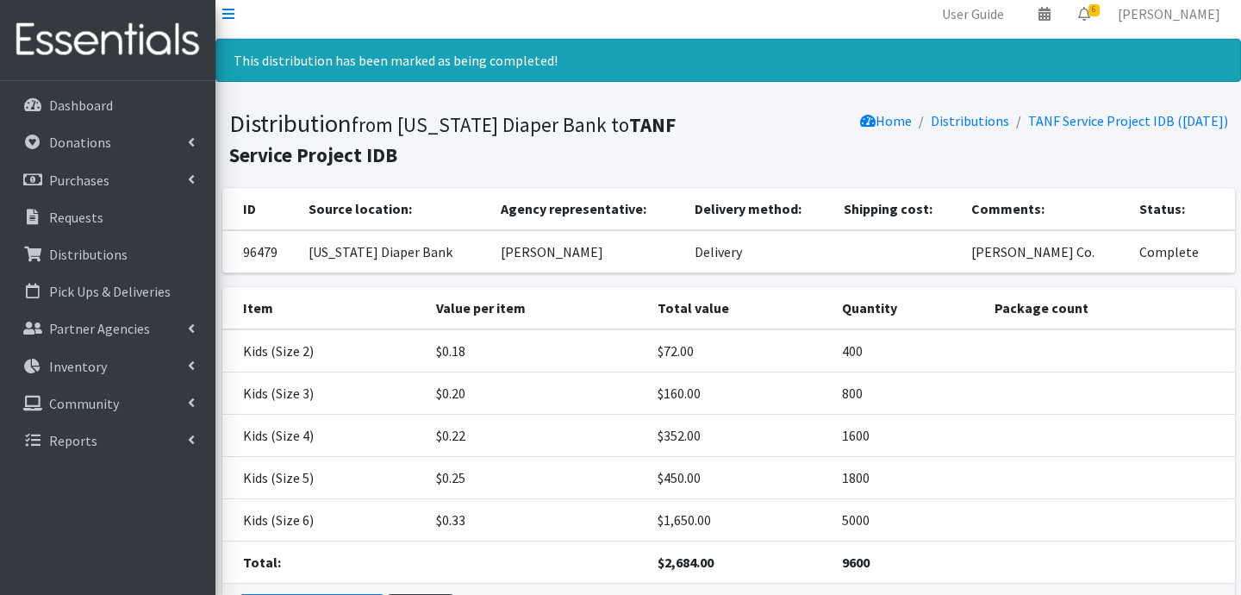
scroll to position [0, 0]
